Goal: Task Accomplishment & Management: Complete application form

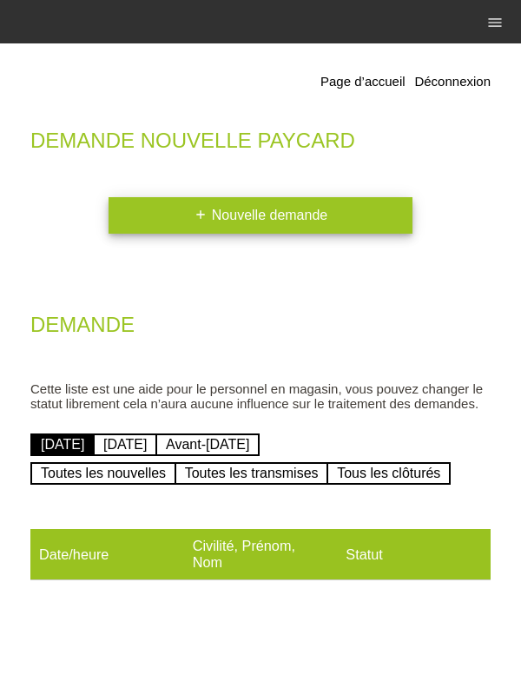
click at [390, 216] on link "add Nouvelle demande" at bounding box center [261, 215] width 304 height 36
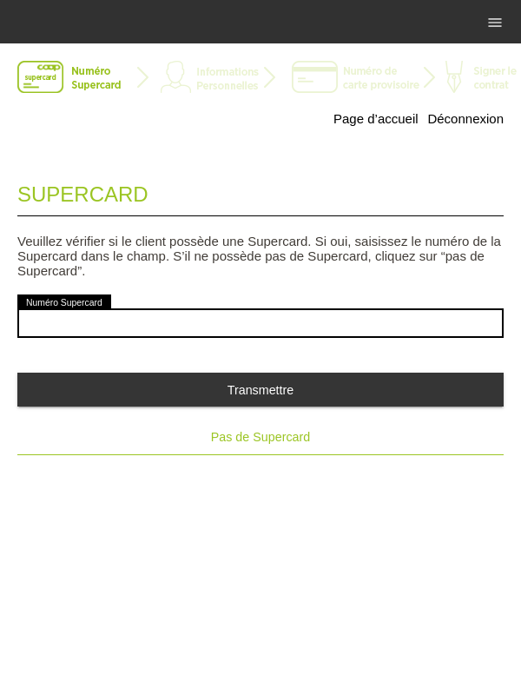
click at [287, 439] on span "Pas de Supercard" at bounding box center [260, 437] width 99 height 14
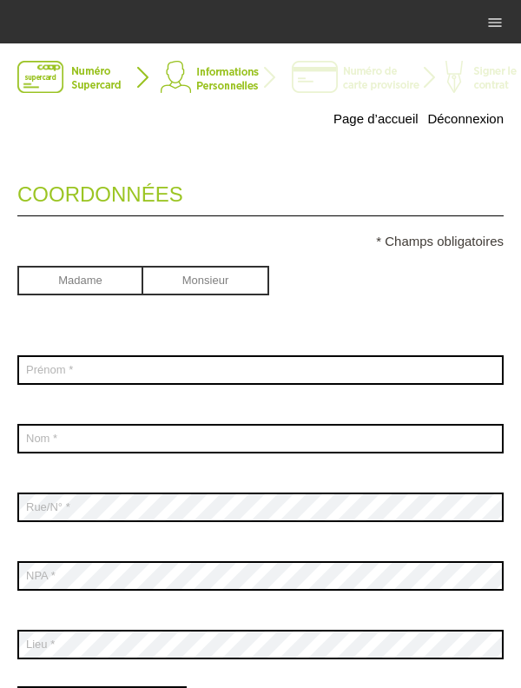
click at [243, 289] on input "radio" at bounding box center [206, 279] width 126 height 26
radio input "true"
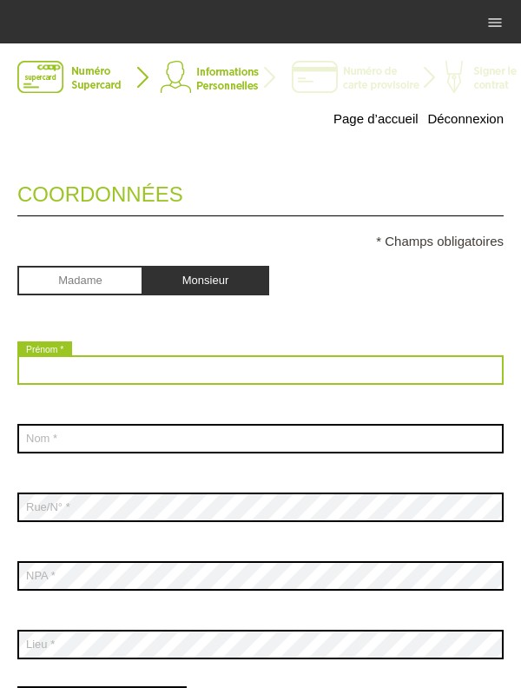
click at [243, 375] on input "text" at bounding box center [260, 370] width 486 height 30
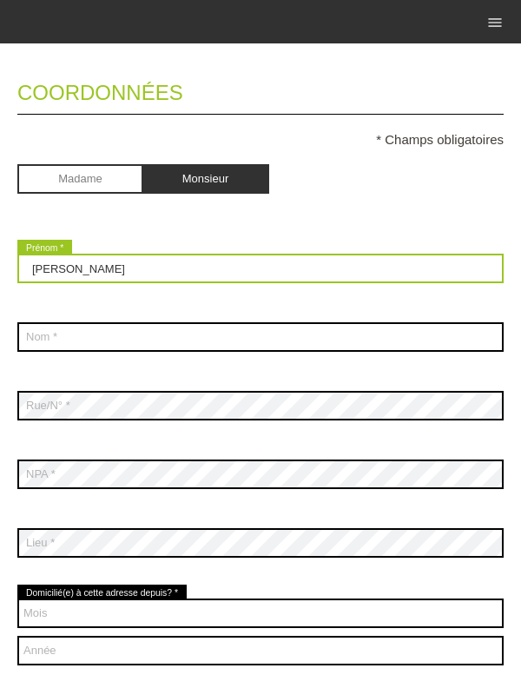
scroll to position [109, 0]
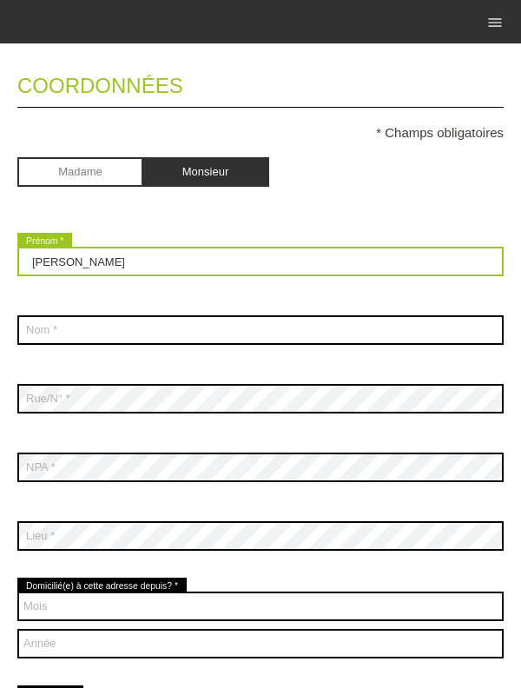
type input "Mohamad"
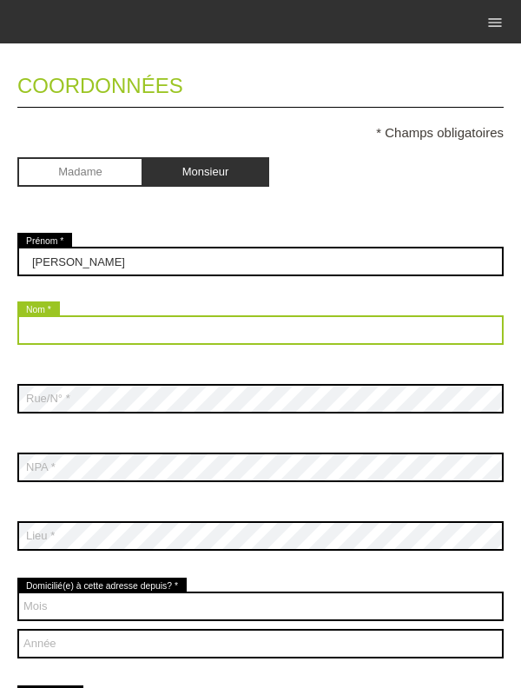
click at [271, 342] on input "text" at bounding box center [260, 330] width 486 height 30
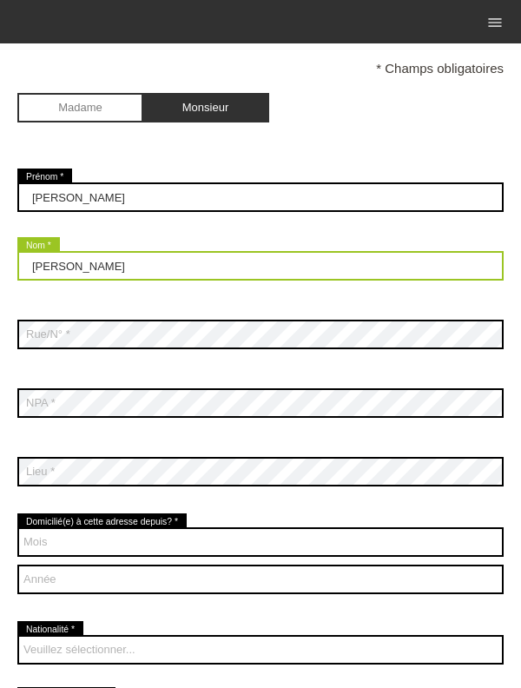
scroll to position [203, 0]
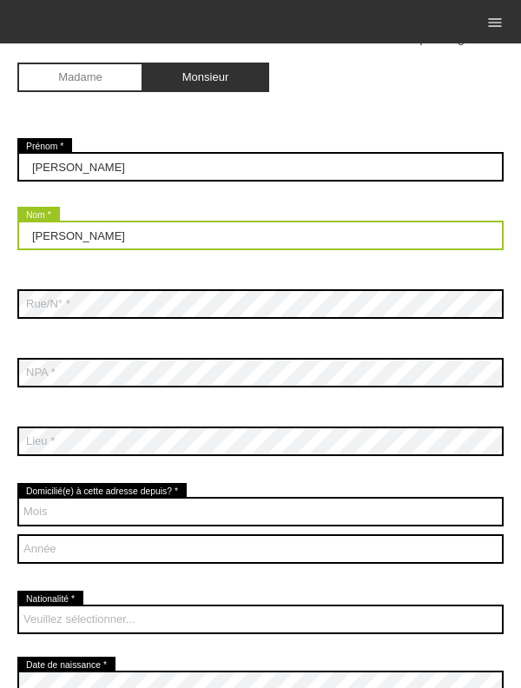
type input "Hussein"
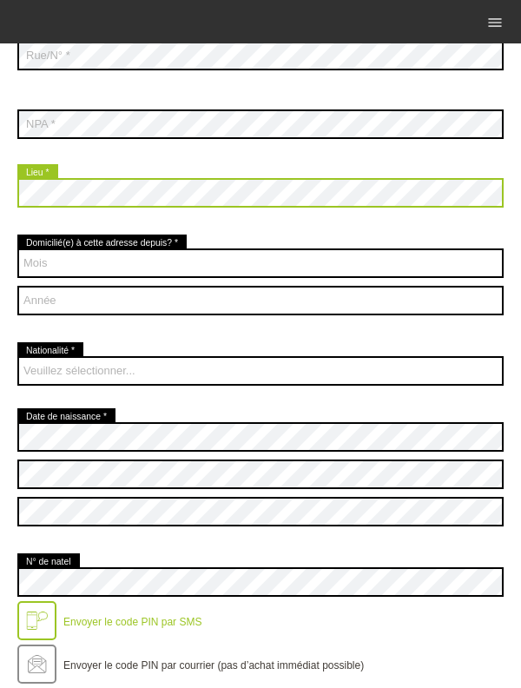
scroll to position [473, 0]
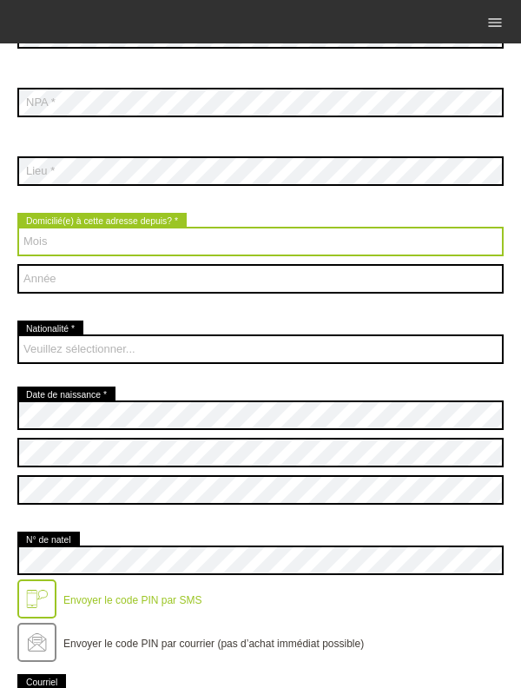
click at [412, 247] on select "Mois 01 02 03 04 05 06 07 08 09 10 11 12" at bounding box center [260, 242] width 486 height 30
click at [17, 228] on select "Mois 01 02 03 04 05 06 07 08 09 10 11 12" at bounding box center [260, 242] width 486 height 30
click at [346, 238] on select "Mois 01 02 03 04 05 06 07 08 09 10 11 12" at bounding box center [260, 242] width 486 height 30
select select "07"
click at [17, 228] on select "Mois 01 02 03 04 05 06 07 08 09 10 11 12" at bounding box center [260, 242] width 486 height 30
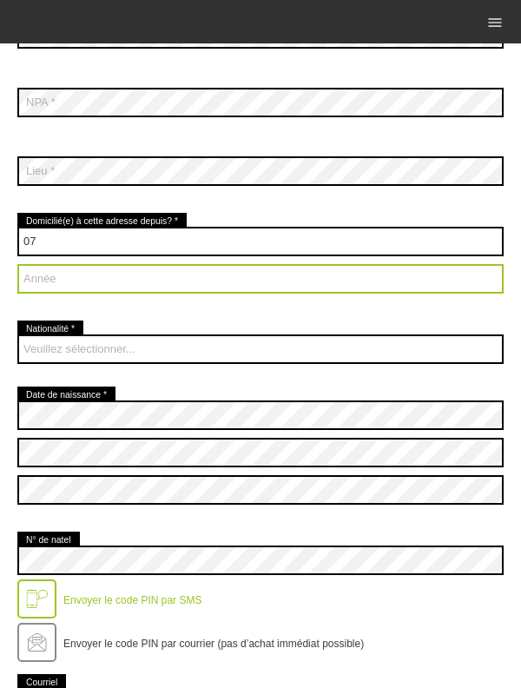
click at [251, 285] on select "Année 2025 2024 2023 2022 2021 2020 2019 2018 2017 2016" at bounding box center [260, 279] width 486 height 30
select select "2024"
click at [17, 265] on select "Année 2025 2024 2023 2022 2021 2020 2019 2018 2017 2016" at bounding box center [260, 279] width 486 height 30
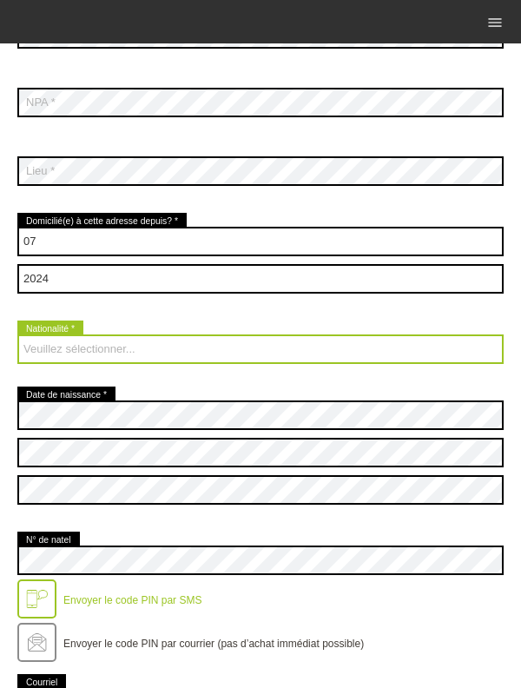
click at [59, 355] on select "Veuillez sélectionner... Suisse Allemagne Autriche Liechtenstein ------------ A…" at bounding box center [260, 349] width 486 height 30
select select "SY"
click at [17, 335] on select "Veuillez sélectionner... Suisse Allemagne Autriche Liechtenstein ------------ A…" at bounding box center [260, 349] width 486 height 30
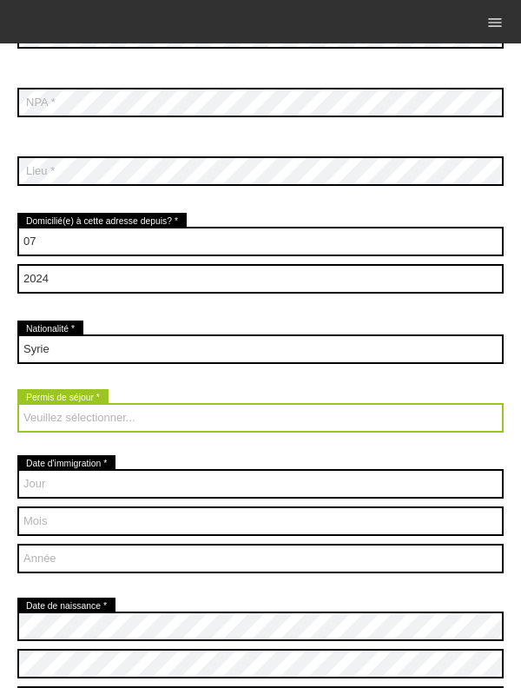
click at [66, 426] on select "Veuillez sélectionner... C B B - Statut de réfugié Autre" at bounding box center [260, 418] width 486 height 30
select select "B"
click at [17, 404] on select "Veuillez sélectionner... C B B - Statut de réfugié Autre" at bounding box center [260, 418] width 486 height 30
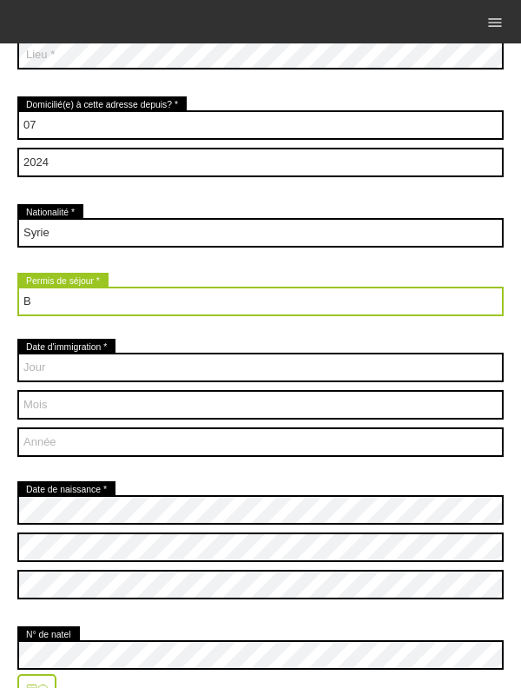
scroll to position [619, 0]
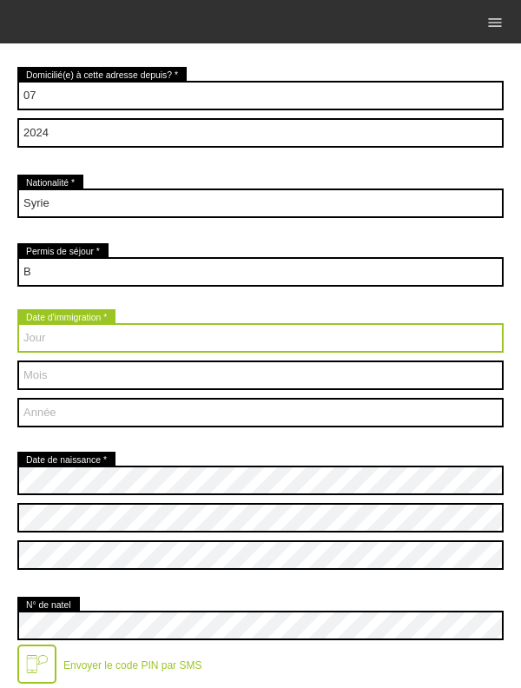
click at [69, 346] on select "Jour 01 02 03 04 05 06 07 08 09 10 11 12 13 14 15 16 17" at bounding box center [260, 338] width 486 height 30
select select "29"
click at [17, 324] on select "Jour 01 02 03 04 05 06 07 08 09 10 11 12 13 14 15 16 17" at bounding box center [260, 338] width 486 height 30
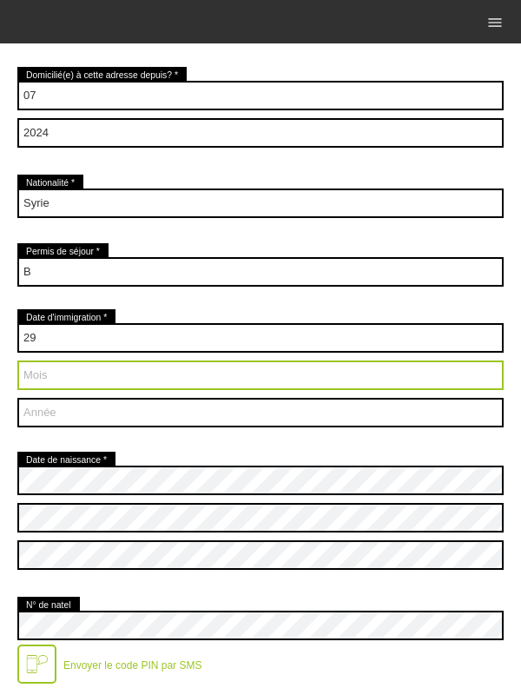
click at [239, 378] on select "Mois 01 02 03 04 05 06 07 08 09 10 11 12" at bounding box center [260, 375] width 486 height 30
select select "08"
click at [17, 361] on select "Mois 01 02 03 04 05 06 07 08 09 10 11 12" at bounding box center [260, 375] width 486 height 30
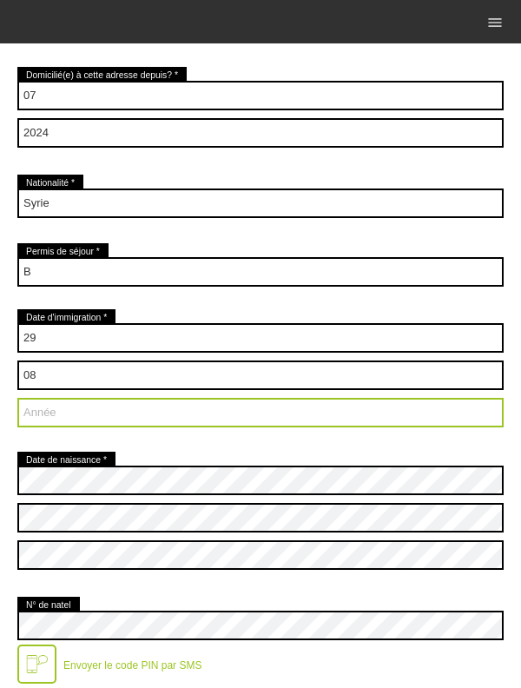
click at [212, 410] on select "Année 2025 2024 2023 2022 2021 2020 2019 2018 2017 2016" at bounding box center [260, 413] width 486 height 30
select select "2015"
click at [17, 399] on select "Année 2025 2024 2023 2022 2021 2020 2019 2018 2017 2016" at bounding box center [260, 413] width 486 height 30
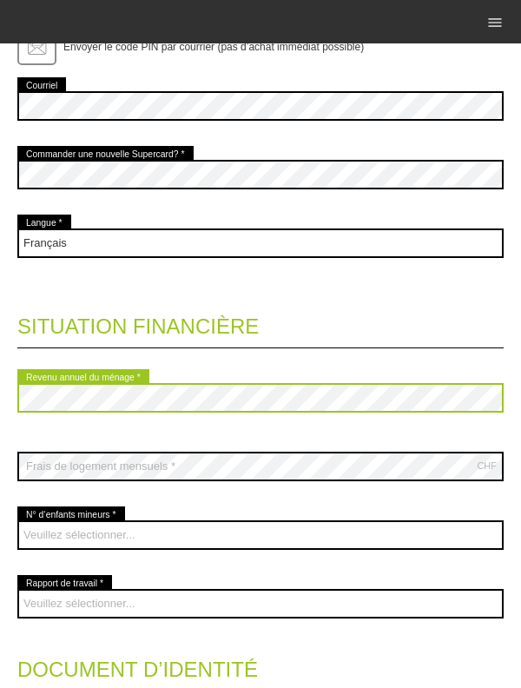
scroll to position [1297, 0]
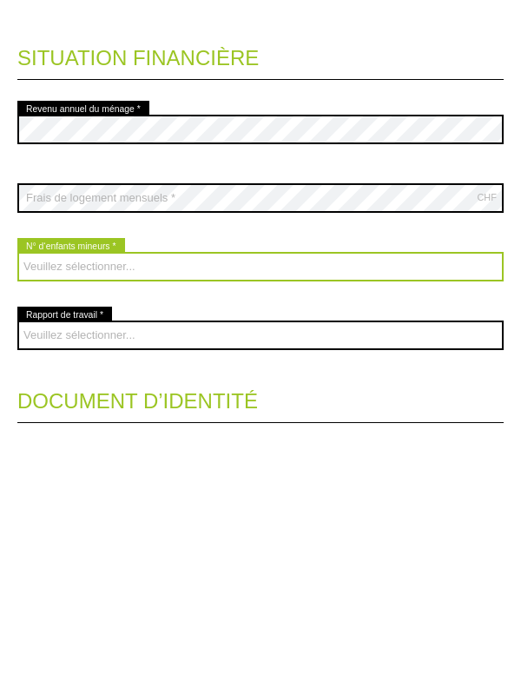
click at [317, 511] on select "Veuillez sélectionner... 0 1 2 3 4 5 6 7 8 9" at bounding box center [260, 519] width 486 height 30
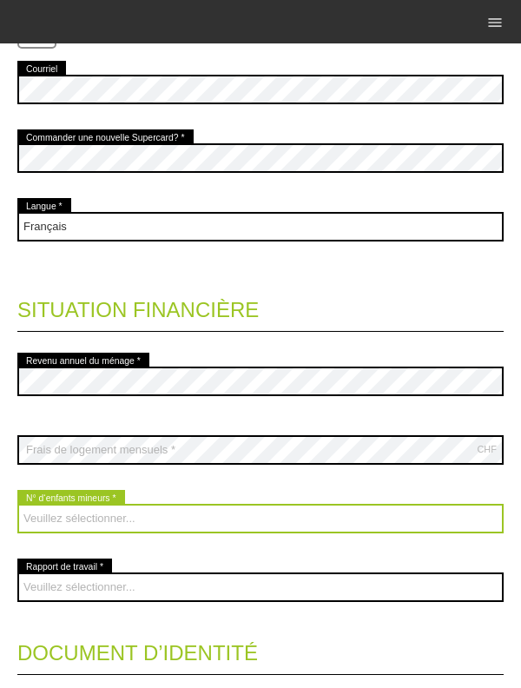
select select "2"
click at [17, 505] on select "Veuillez sélectionner... 0 1 2 3 4 5 6 7 8 9" at bounding box center [260, 519] width 486 height 30
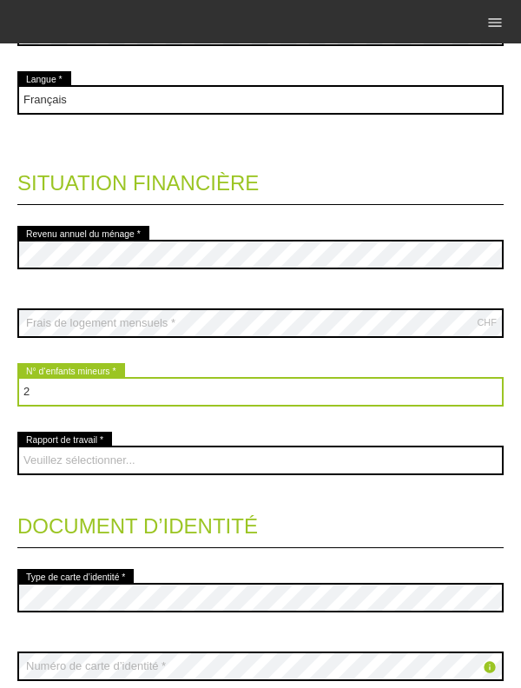
scroll to position [1429, 0]
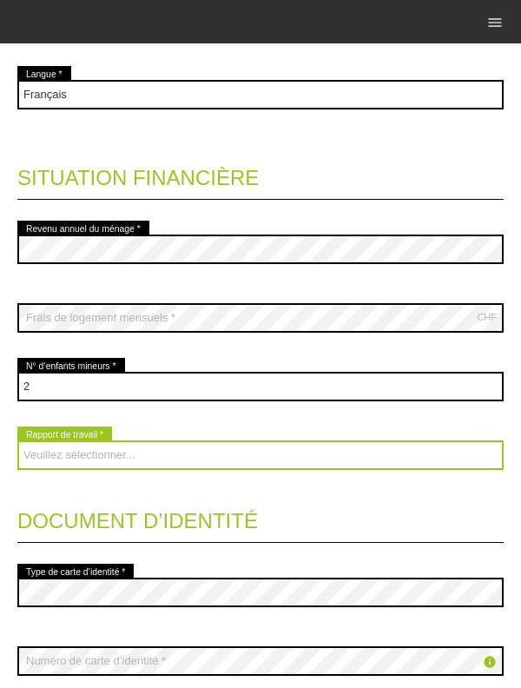
click at [67, 468] on select "Veuillez sélectionner... A durée indéterminée A durée déterminée Apprenti/étudi…" at bounding box center [260, 455] width 486 height 30
select select "UNLIMITED"
click at [17, 442] on select "Veuillez sélectionner... A durée indéterminée A durée déterminée Apprenti/étudi…" at bounding box center [260, 455] width 486 height 30
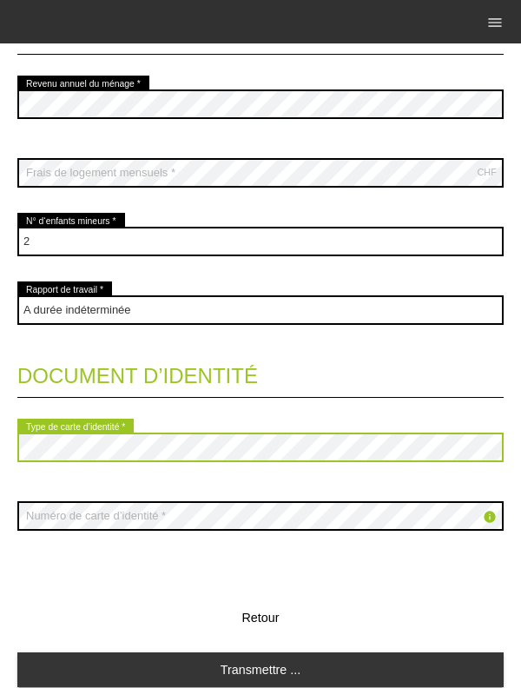
scroll to position [1645, 0]
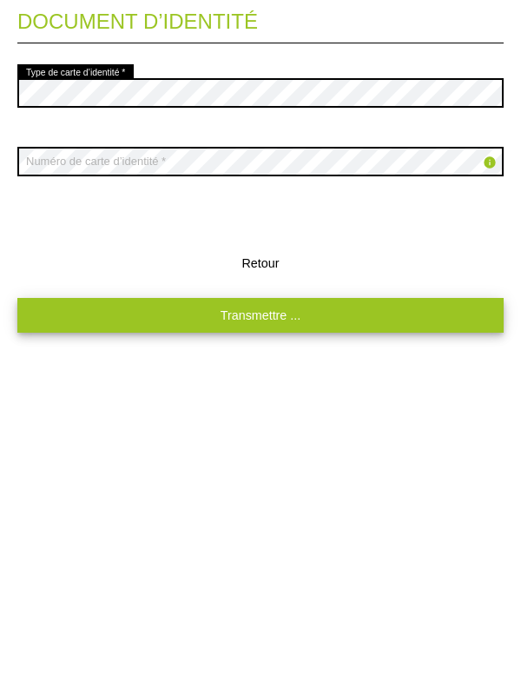
click at [313, 605] on link "Transmettre ..." at bounding box center [260, 603] width 486 height 34
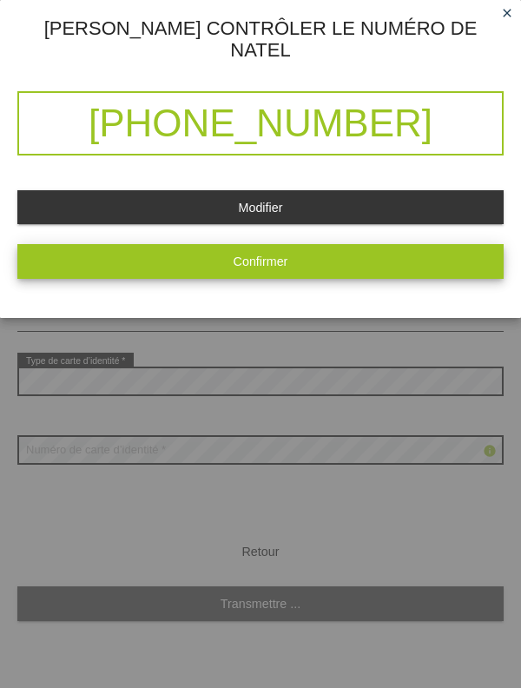
click at [320, 249] on button "Confirmer" at bounding box center [260, 261] width 486 height 34
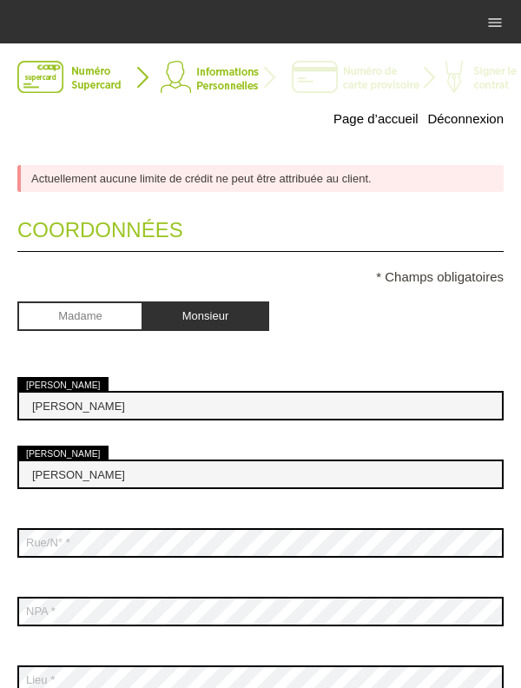
scroll to position [0, 0]
